Goal: Transaction & Acquisition: Purchase product/service

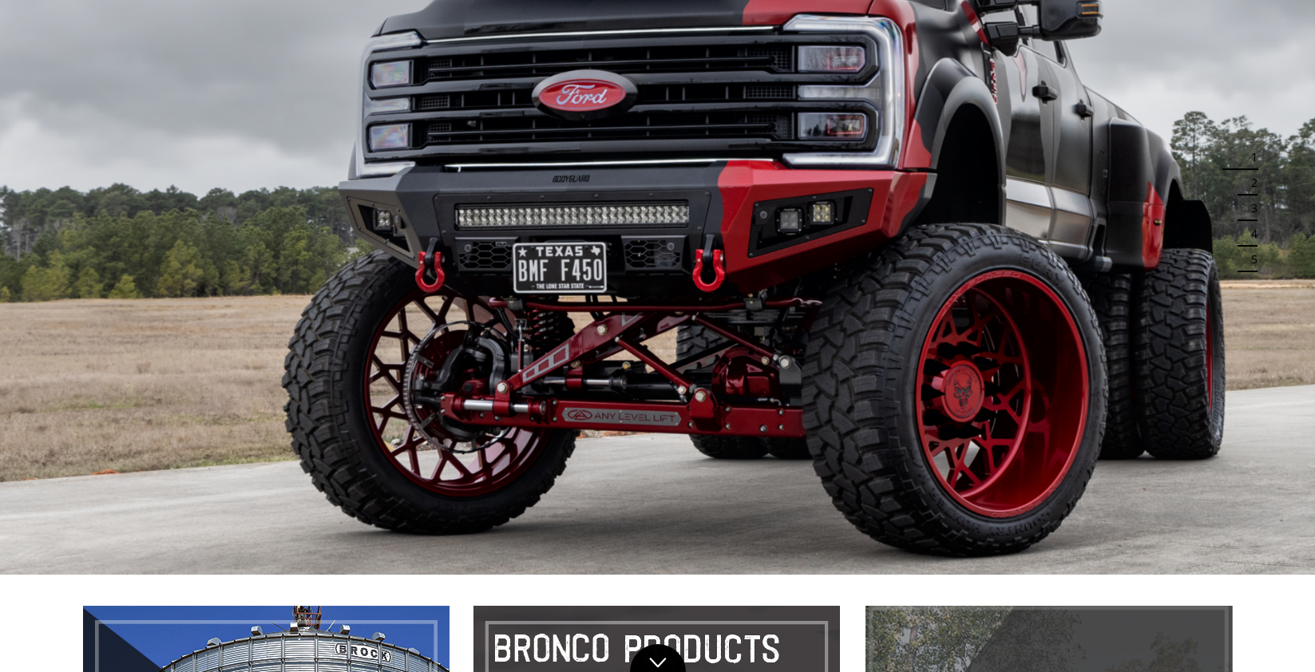
scroll to position [1065, 0]
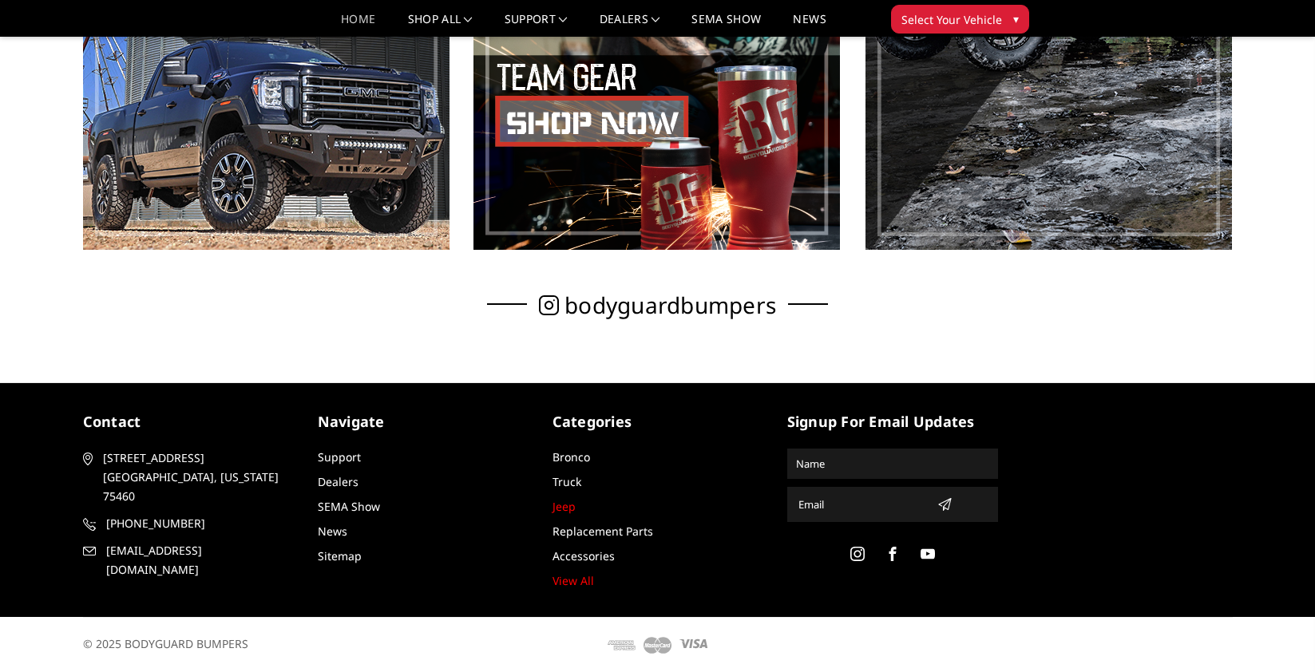
click at [561, 509] on link "Jeep" at bounding box center [564, 506] width 23 height 15
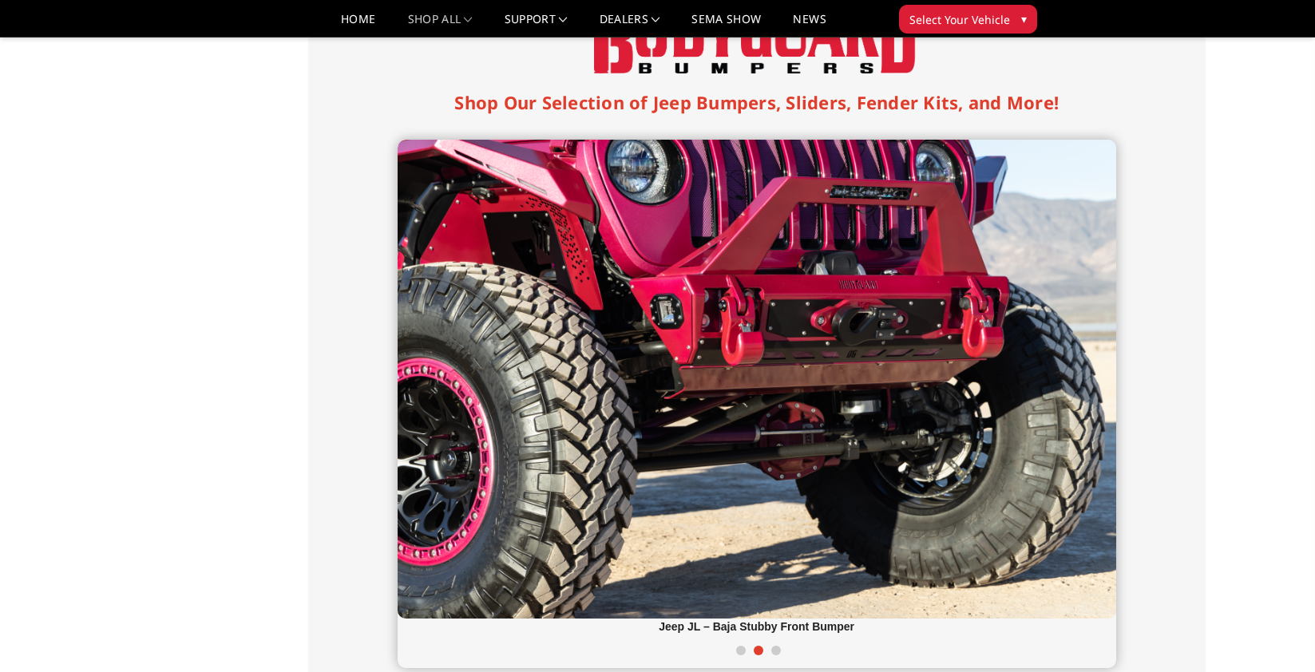
scroll to position [373, 0]
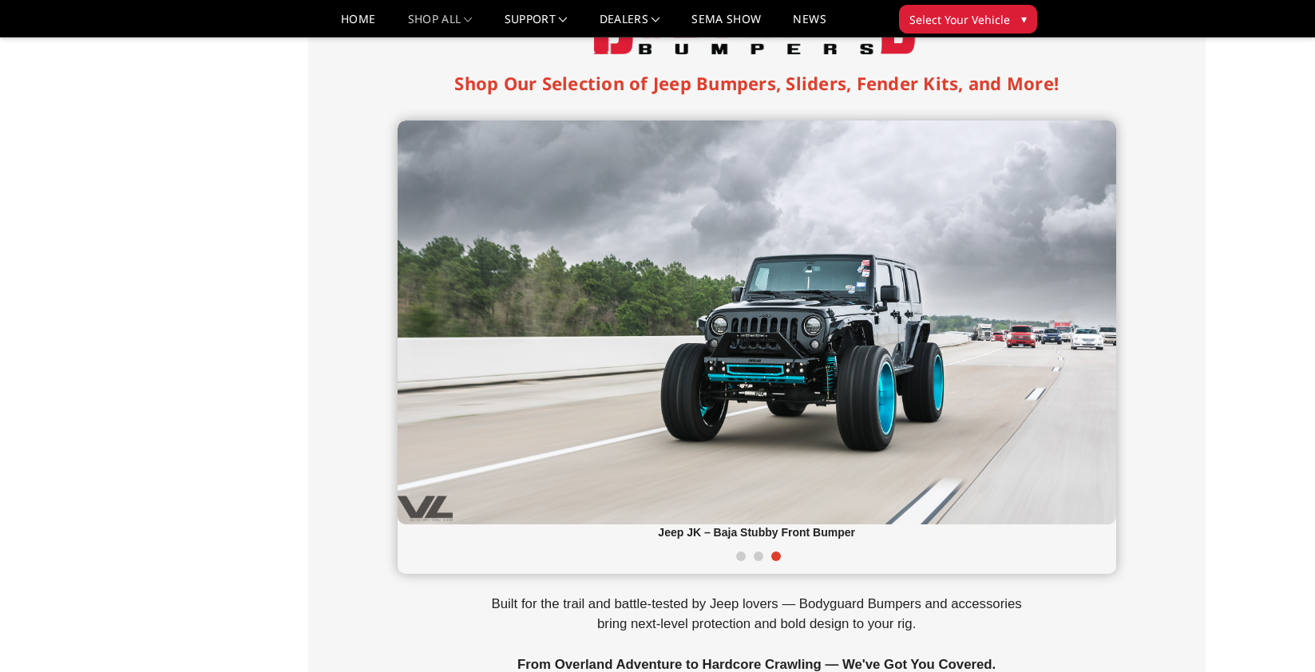
click at [776, 627] on p "Built for the trail and battle-tested by Jeep lovers — Bodyguard Bumpers and ac…" at bounding box center [757, 634] width 559 height 81
click at [738, 554] on span at bounding box center [741, 557] width 10 height 10
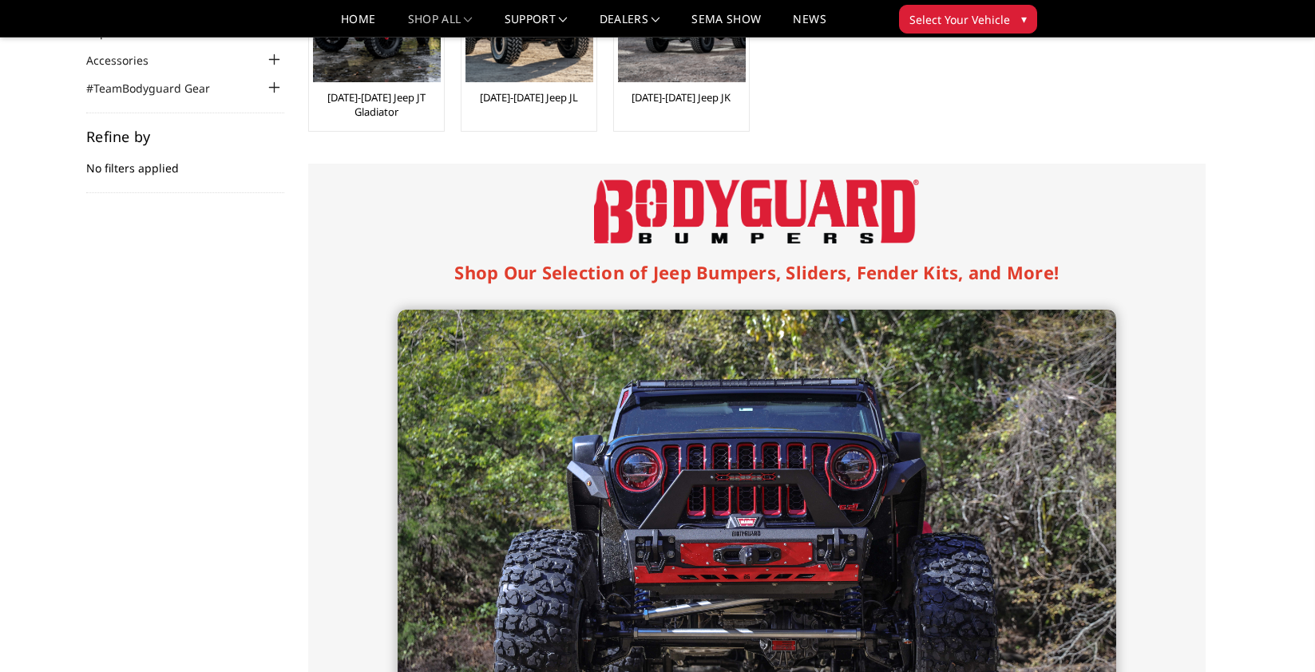
scroll to position [0, 0]
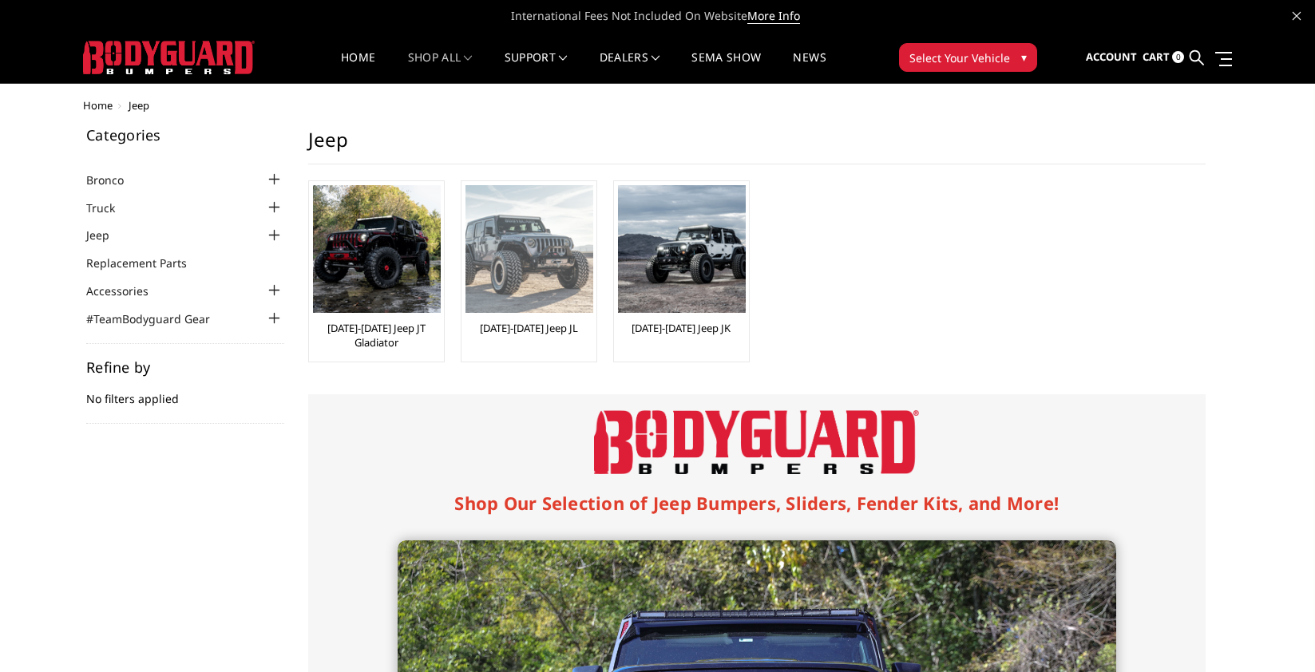
click at [550, 244] on img at bounding box center [530, 249] width 128 height 128
